Goal: Task Accomplishment & Management: Use online tool/utility

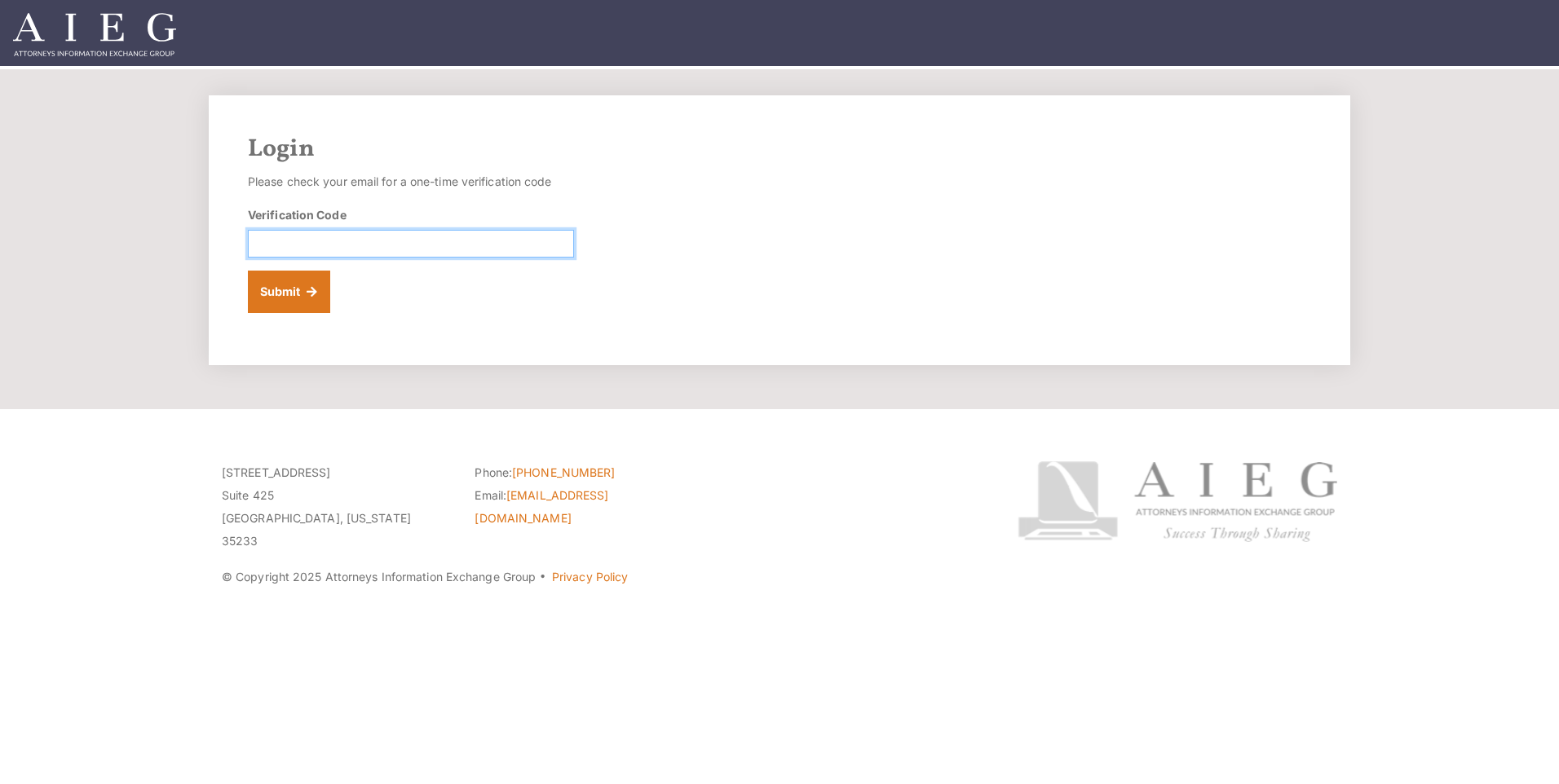
click at [347, 242] on input "Verification Code" at bounding box center [410, 244] width 326 height 28
paste input "691784"
type input "691784"
click at [299, 290] on button "Submit" at bounding box center [288, 292] width 82 height 42
drag, startPoint x: 281, startPoint y: 318, endPoint x: 268, endPoint y: 250, distance: 69.2
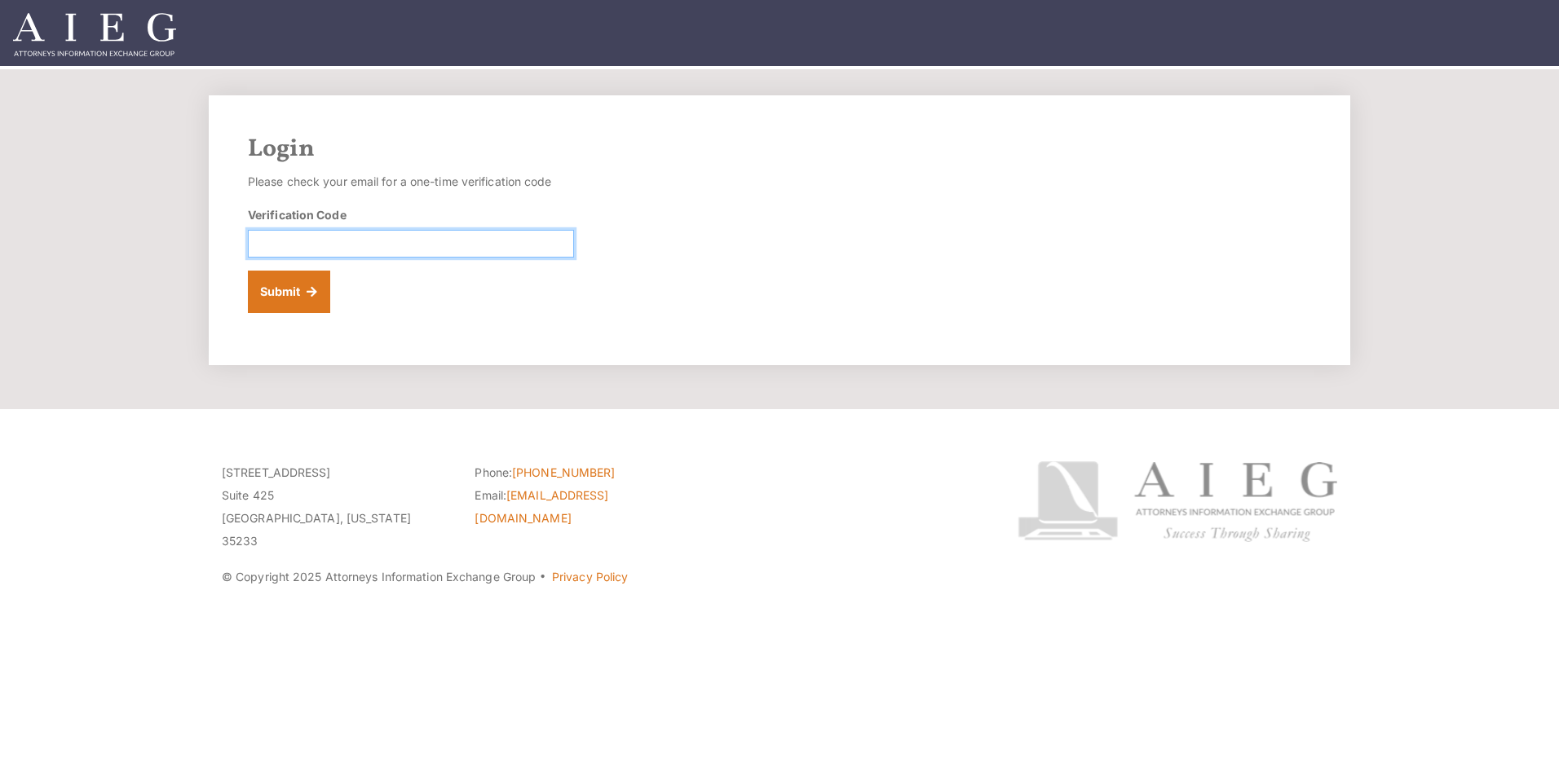
click at [268, 250] on input "Verification Code" at bounding box center [410, 244] width 326 height 28
paste input "787753"
type input "787753"
click at [282, 297] on button "Submit" at bounding box center [288, 292] width 82 height 42
